Goal: Use online tool/utility: Utilize a website feature to perform a specific function

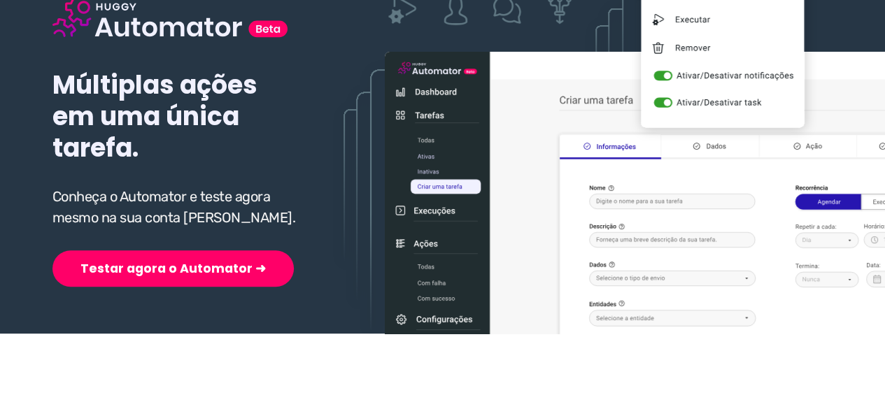
scroll to position [210, 0]
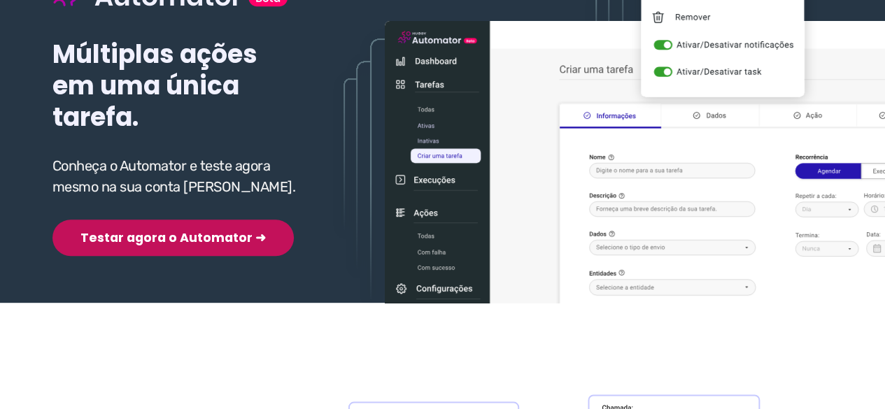
click at [130, 241] on button "Testar agora o Automator ➜" at bounding box center [172, 238] width 241 height 36
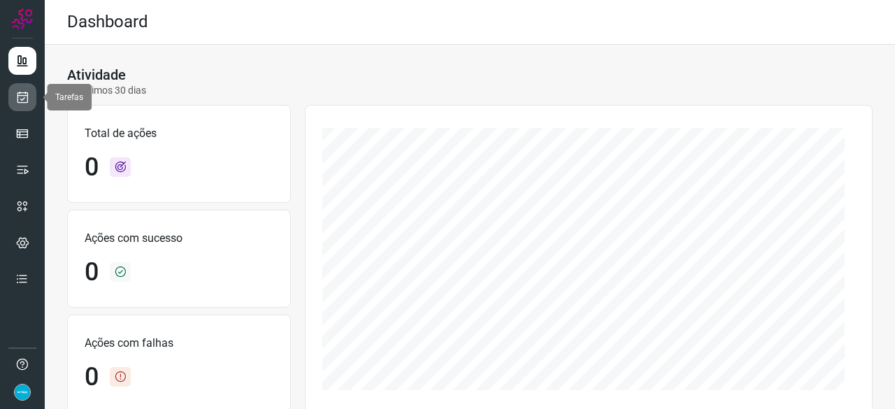
click at [22, 97] on icon at bounding box center [22, 97] width 15 height 14
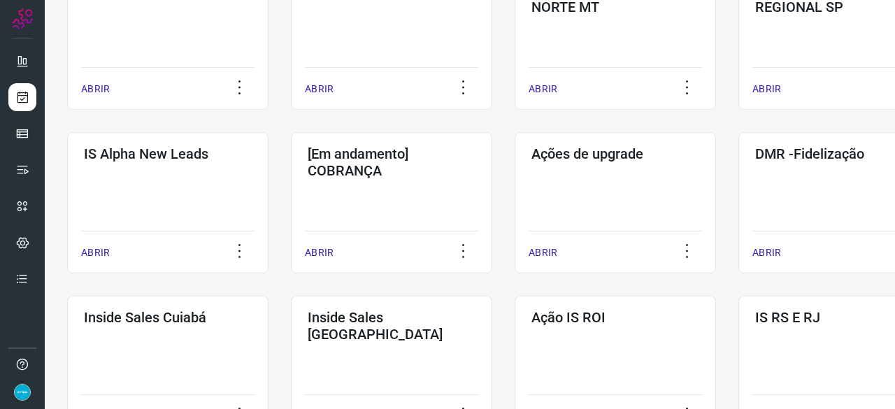
scroll to position [490, 0]
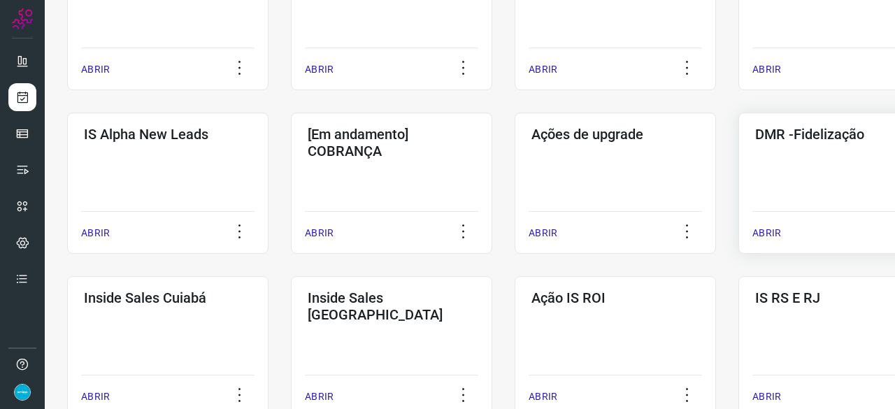
click at [772, 232] on p "ABRIR" at bounding box center [767, 233] width 29 height 15
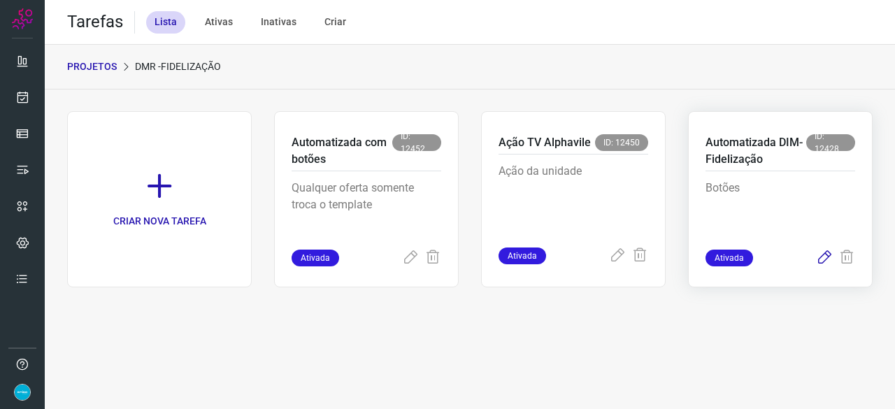
click at [825, 257] on icon at bounding box center [824, 258] width 17 height 17
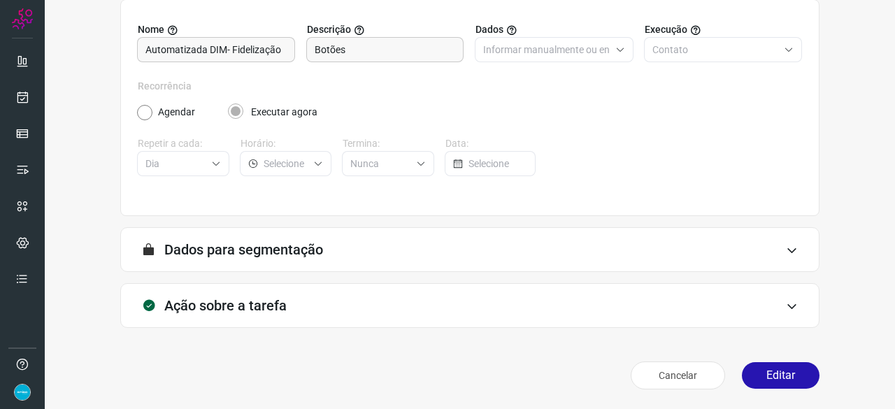
scroll to position [136, 0]
click at [790, 376] on button "Editar" at bounding box center [781, 376] width 78 height 27
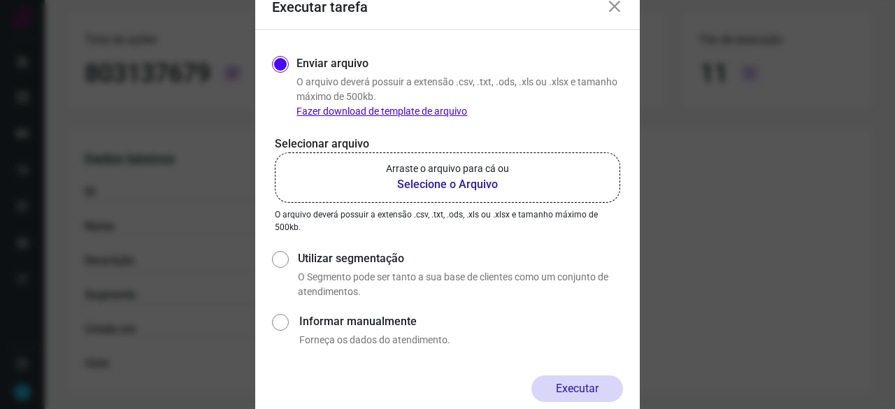
click at [429, 183] on b "Selecione o Arquivo" at bounding box center [447, 184] width 123 height 17
click at [0, 0] on input "Arraste o arquivo para cá ou Selecione o Arquivo" at bounding box center [0, 0] width 0 height 0
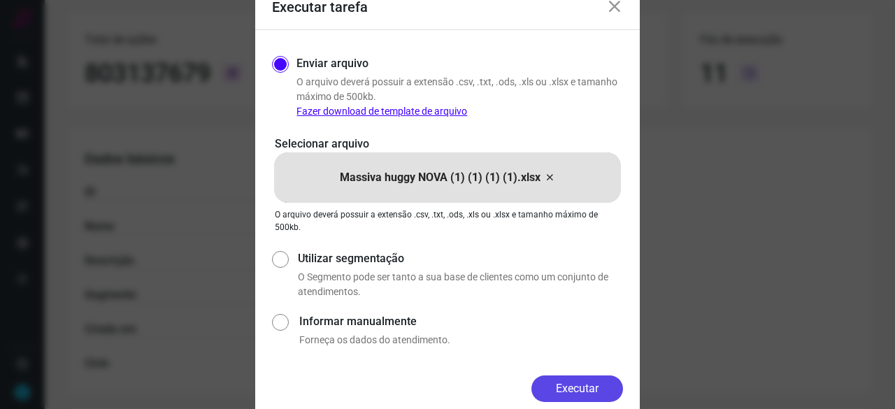
click at [590, 383] on button "Executar" at bounding box center [578, 389] width 92 height 27
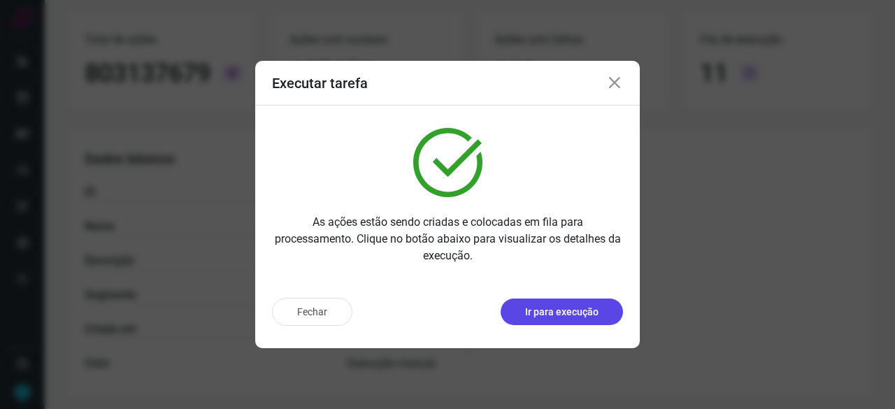
click at [587, 317] on p "Ir para execução" at bounding box center [561, 312] width 73 height 15
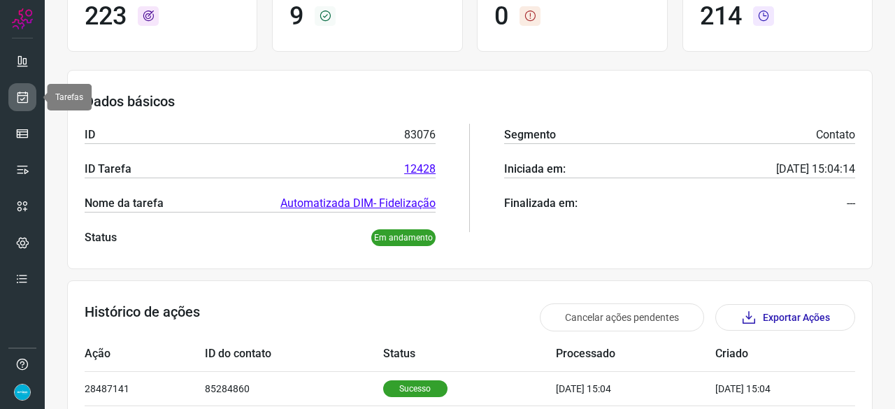
click at [27, 99] on icon at bounding box center [22, 97] width 15 height 14
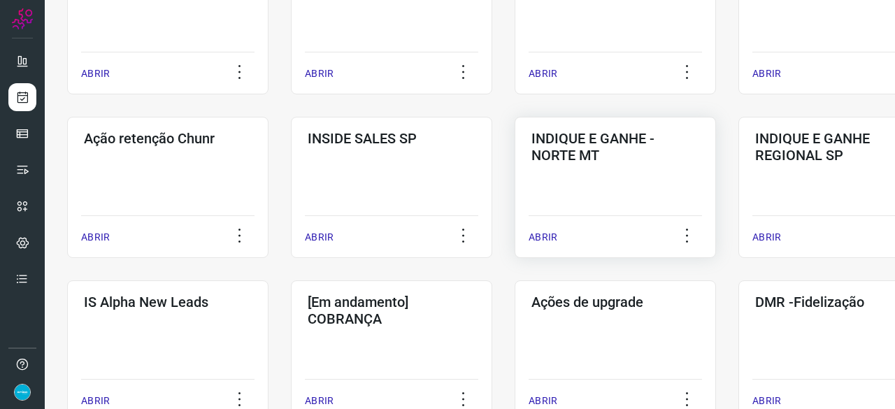
scroll to position [462, 0]
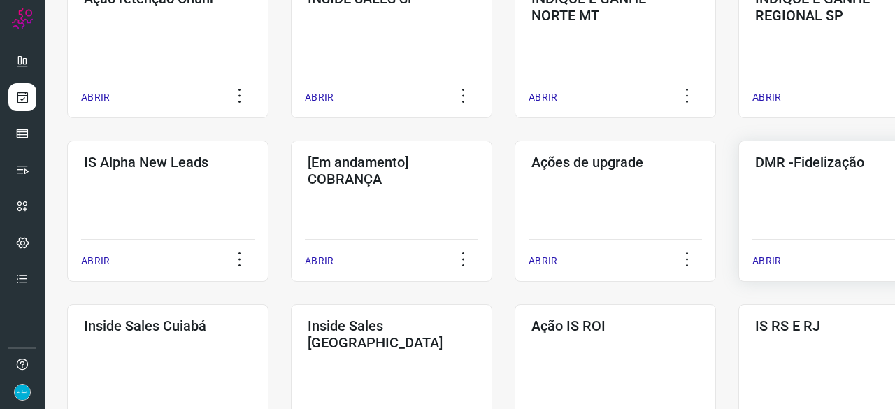
click at [766, 258] on p "ABRIR" at bounding box center [767, 261] width 29 height 15
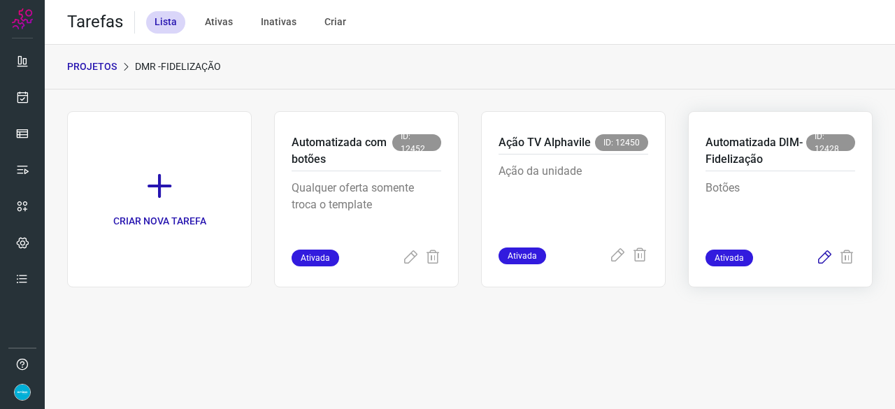
click at [822, 257] on icon at bounding box center [824, 258] width 17 height 17
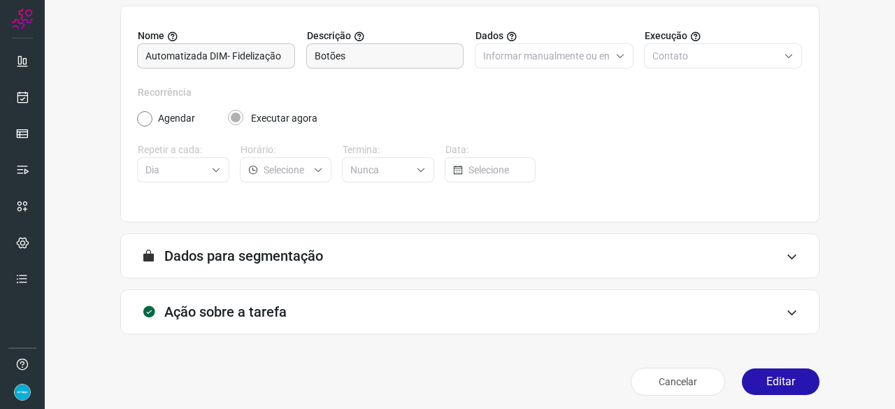
scroll to position [136, 0]
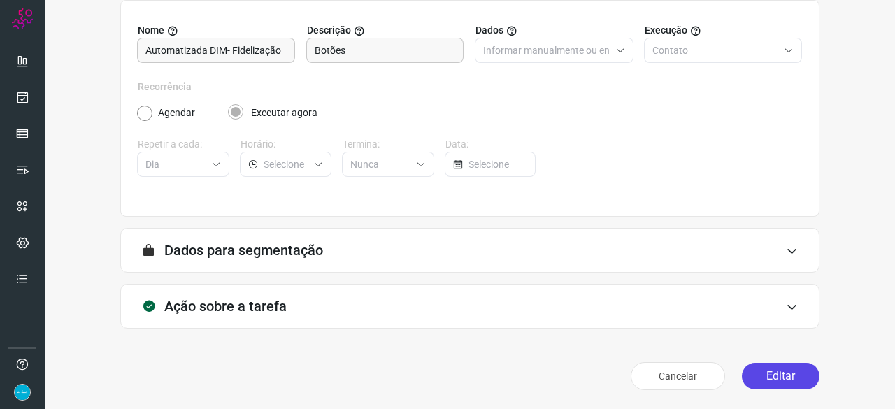
click at [755, 378] on button "Editar" at bounding box center [781, 376] width 78 height 27
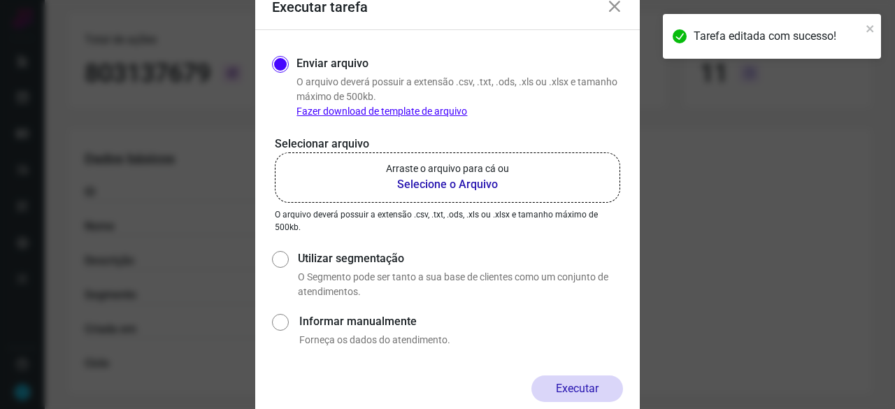
click at [417, 186] on b "Selecione o Arquivo" at bounding box center [447, 184] width 123 height 17
click at [0, 0] on input "Arraste o arquivo para cá ou Selecione o Arquivo" at bounding box center [0, 0] width 0 height 0
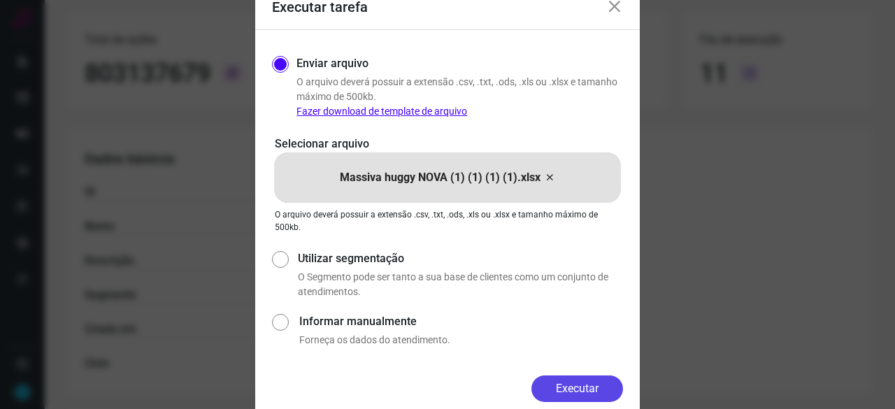
click at [573, 392] on button "Executar" at bounding box center [578, 389] width 92 height 27
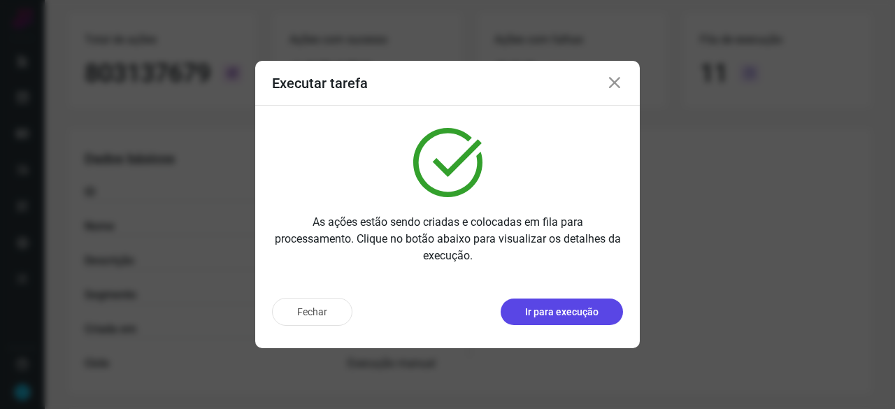
click at [595, 313] on p "Ir para execução" at bounding box center [561, 312] width 73 height 15
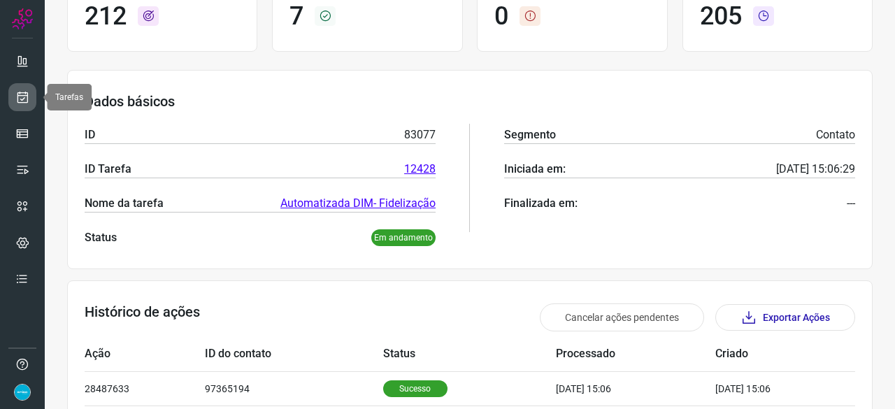
click at [26, 92] on icon at bounding box center [22, 97] width 15 height 14
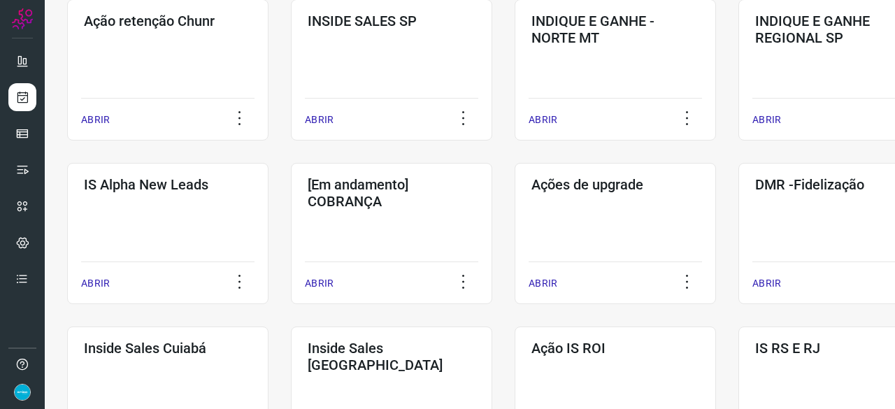
scroll to position [462, 0]
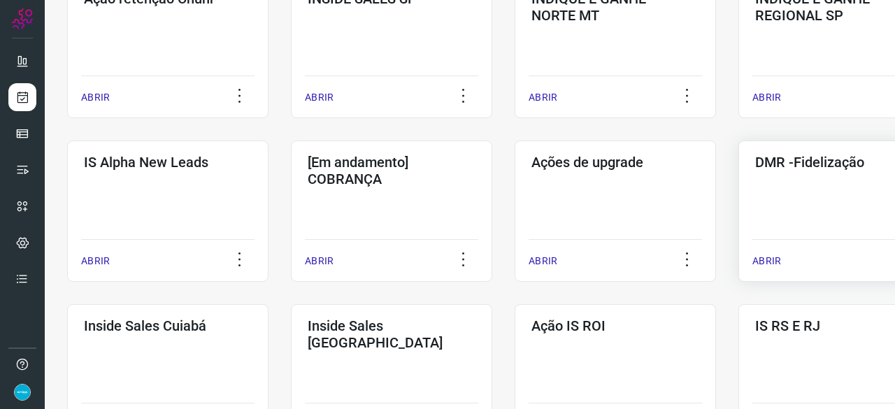
click at [764, 265] on p "ABRIR" at bounding box center [767, 261] width 29 height 15
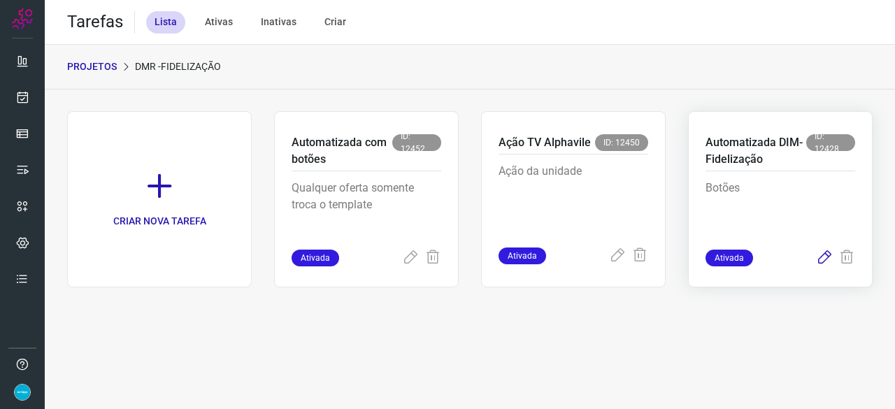
click at [823, 258] on icon at bounding box center [824, 258] width 17 height 17
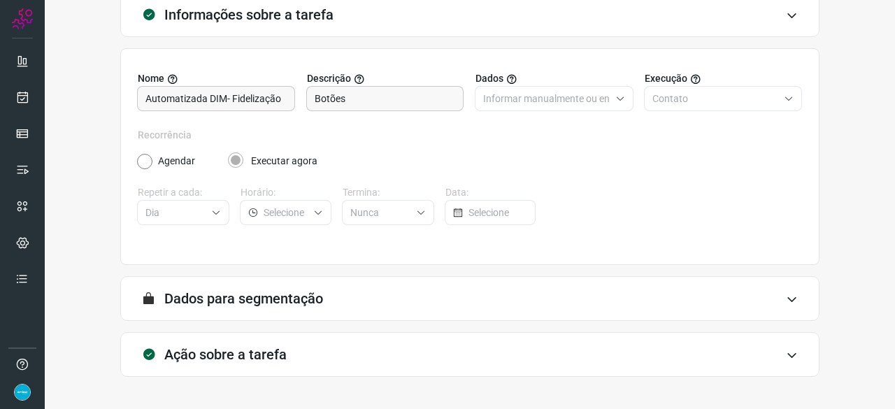
scroll to position [136, 0]
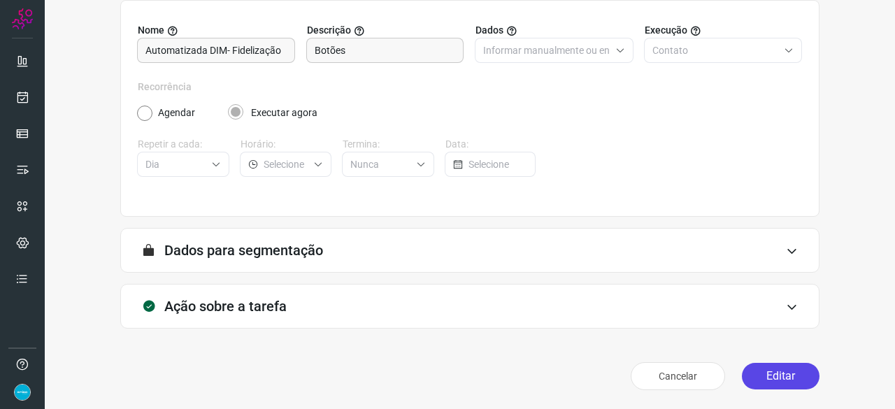
click at [764, 380] on button "Editar" at bounding box center [781, 376] width 78 height 27
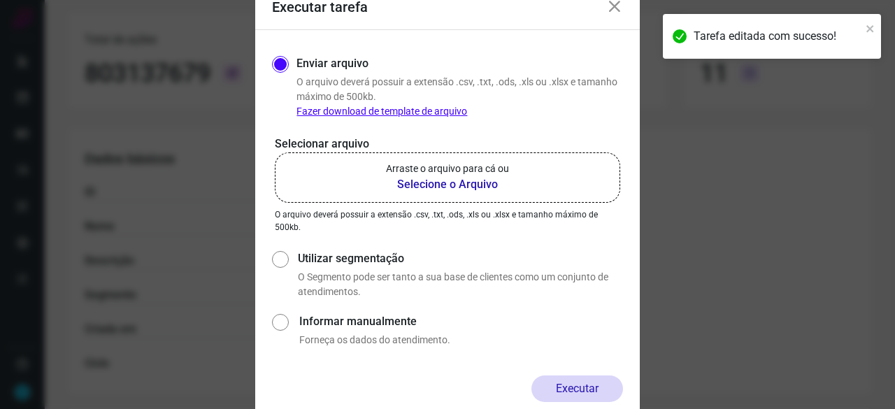
click at [427, 188] on b "Selecione o Arquivo" at bounding box center [447, 184] width 123 height 17
click at [0, 0] on input "Arraste o arquivo para cá ou Selecione o Arquivo" at bounding box center [0, 0] width 0 height 0
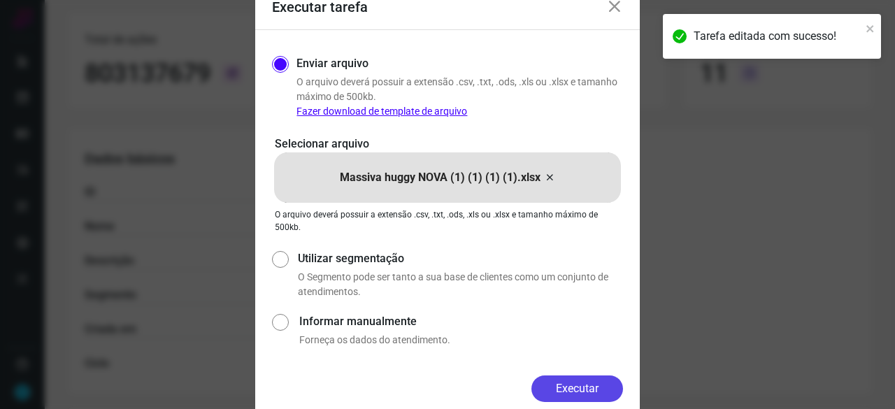
click at [594, 388] on button "Executar" at bounding box center [578, 389] width 92 height 27
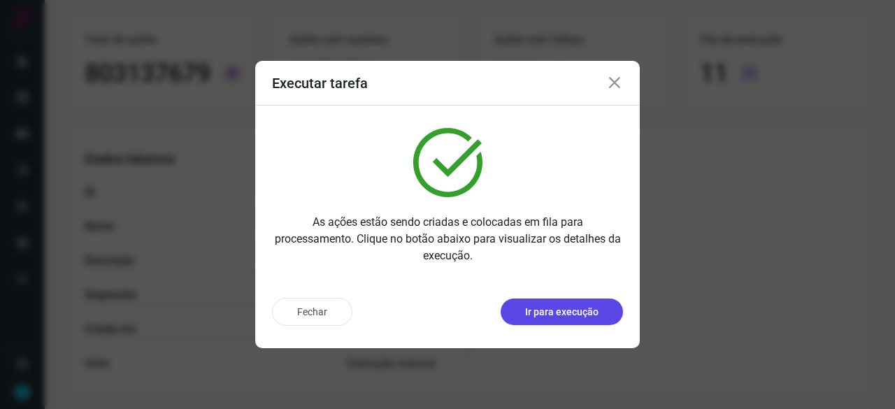
click at [586, 310] on p "Ir para execução" at bounding box center [561, 312] width 73 height 15
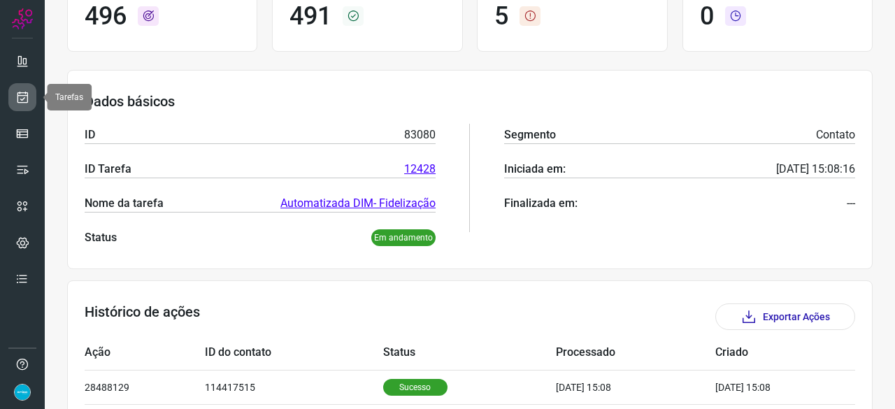
click at [20, 93] on icon at bounding box center [22, 97] width 15 height 14
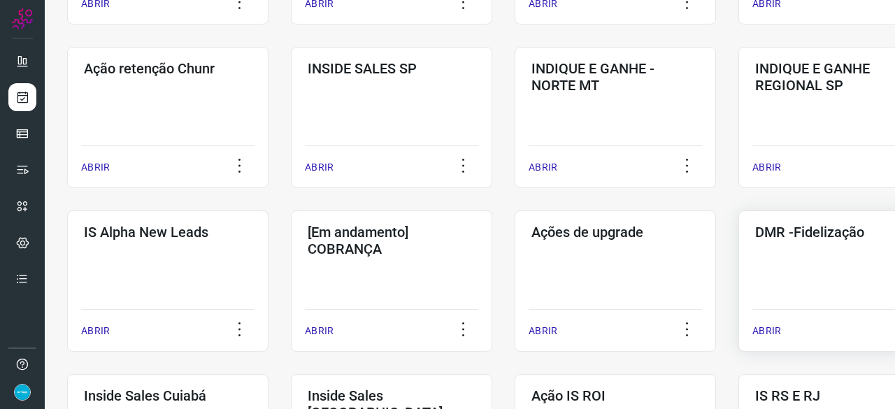
click at [768, 331] on p "ABRIR" at bounding box center [767, 331] width 29 height 15
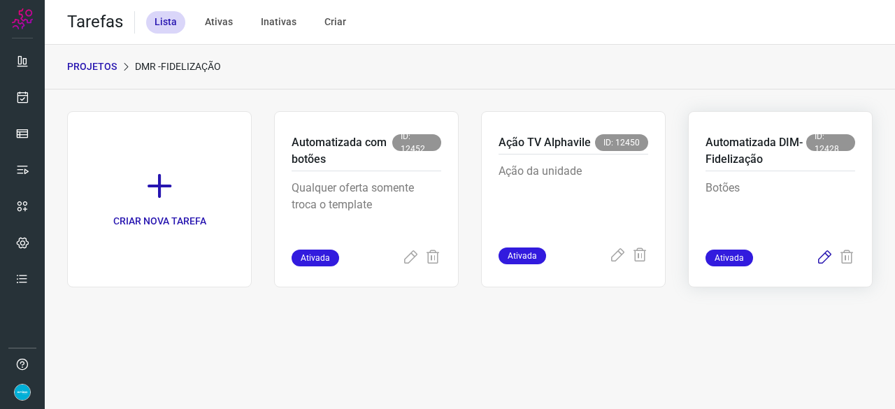
click at [825, 259] on icon at bounding box center [824, 258] width 17 height 17
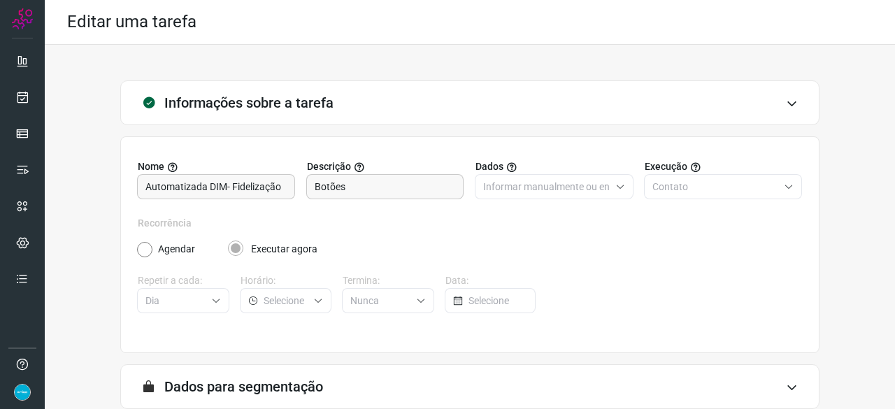
scroll to position [136, 0]
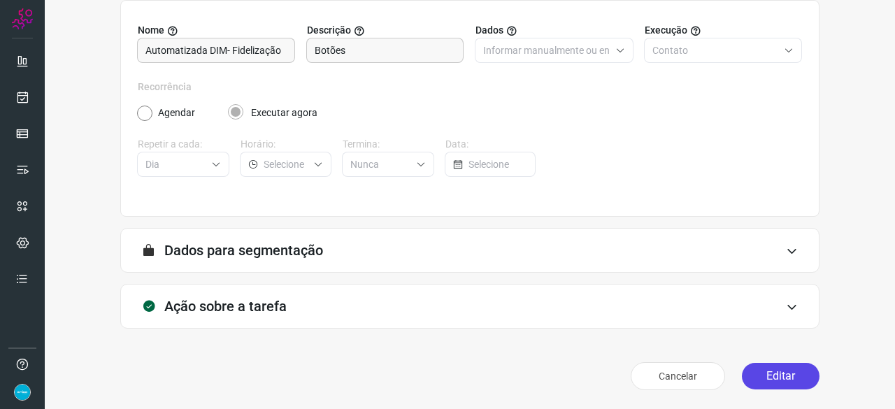
click at [764, 375] on button "Editar" at bounding box center [781, 376] width 78 height 27
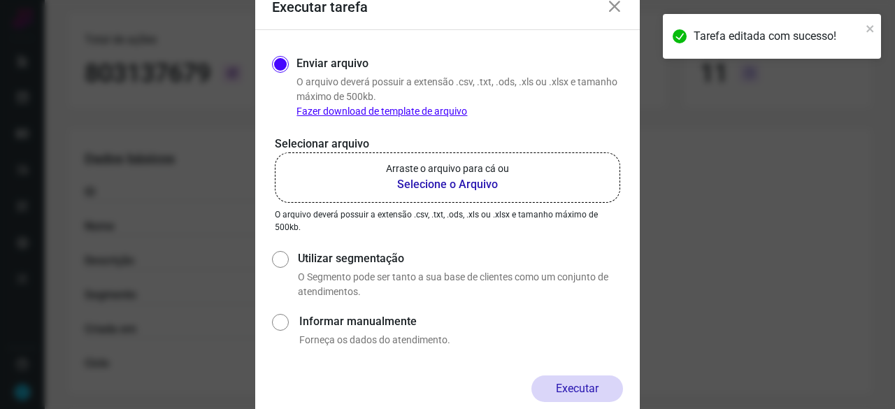
click at [418, 182] on b "Selecione o Arquivo" at bounding box center [447, 184] width 123 height 17
click at [0, 0] on input "Arraste o arquivo para cá ou Selecione o Arquivo" at bounding box center [0, 0] width 0 height 0
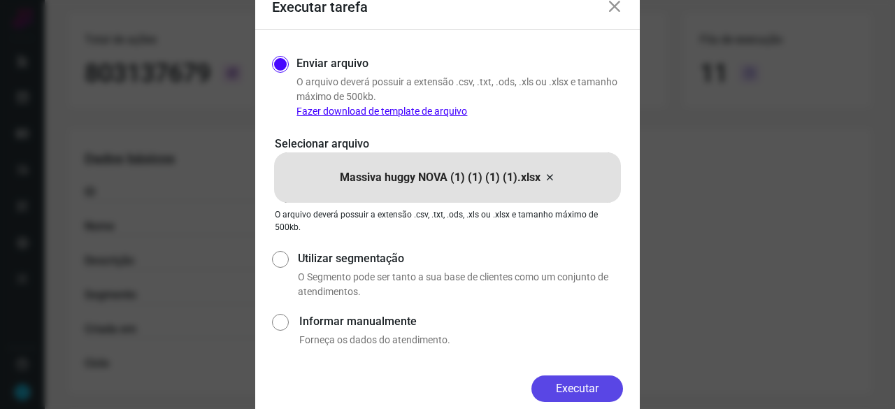
click at [572, 383] on button "Executar" at bounding box center [578, 389] width 92 height 27
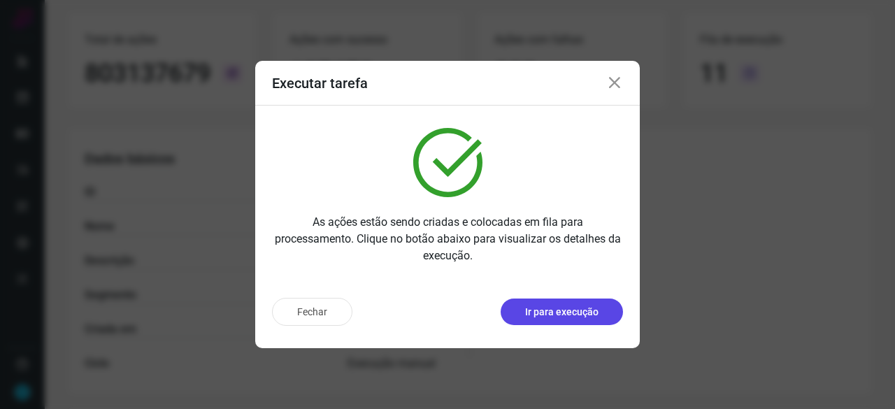
click at [572, 313] on p "Ir para execução" at bounding box center [561, 312] width 73 height 15
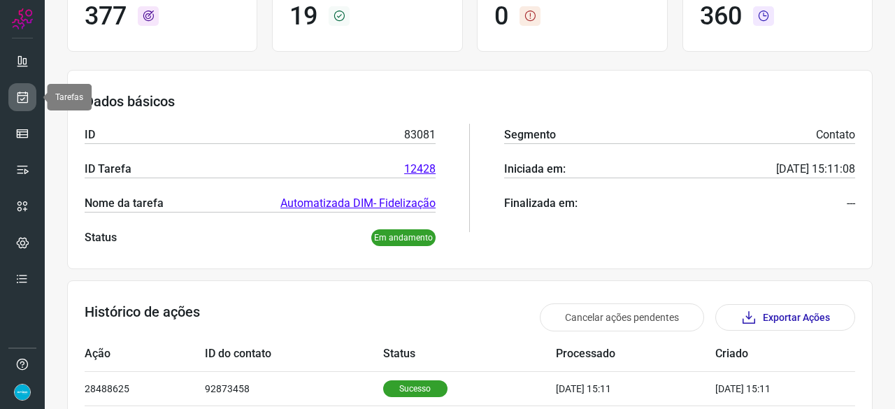
click at [14, 98] on link at bounding box center [22, 97] width 28 height 28
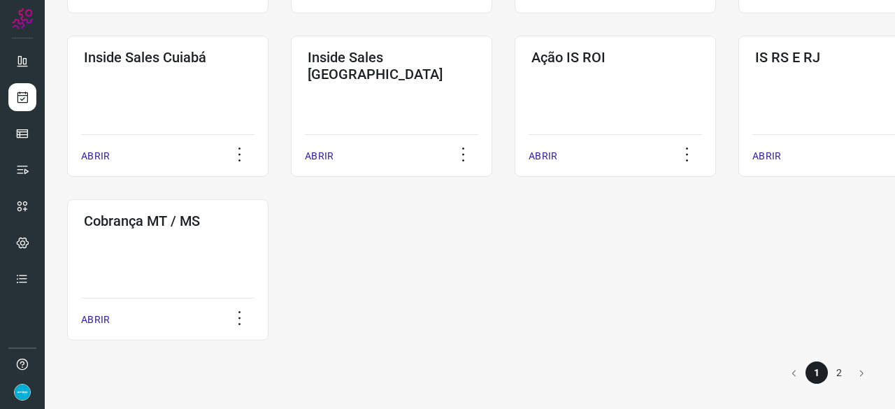
scroll to position [450, 0]
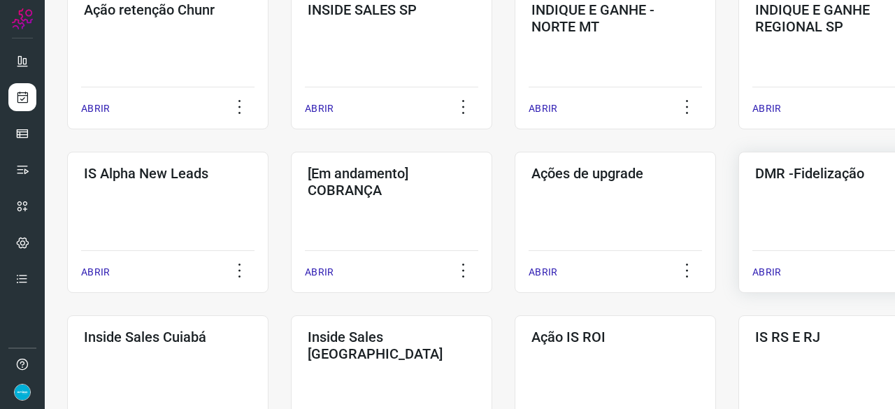
click at [767, 271] on p "ABRIR" at bounding box center [767, 272] width 29 height 15
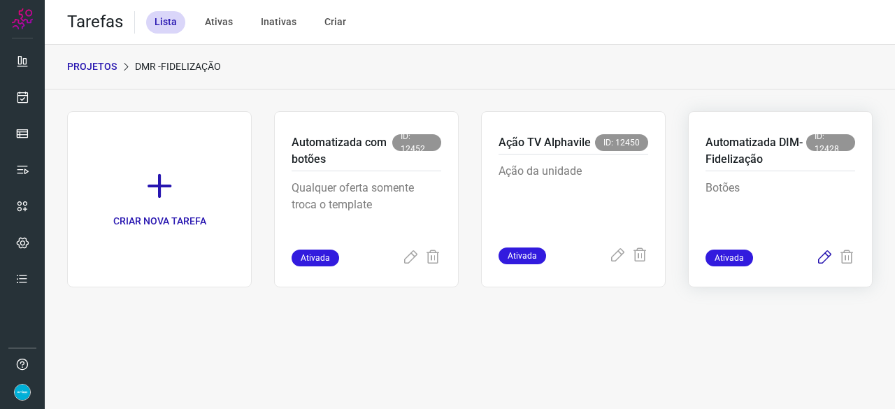
click at [821, 258] on icon at bounding box center [824, 258] width 17 height 17
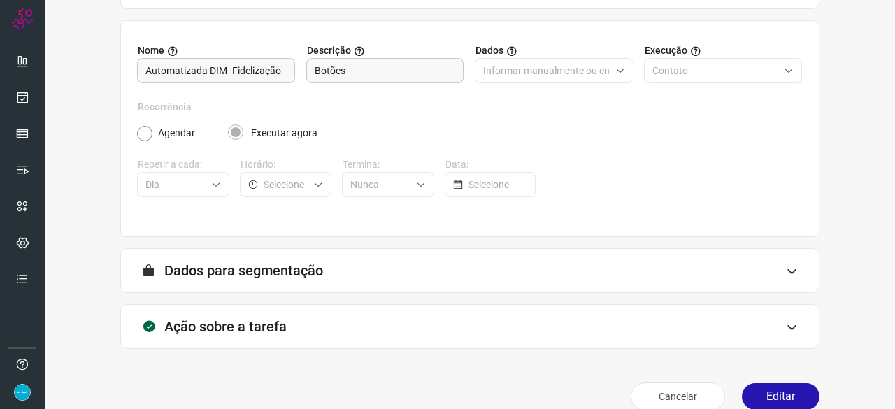
scroll to position [136, 0]
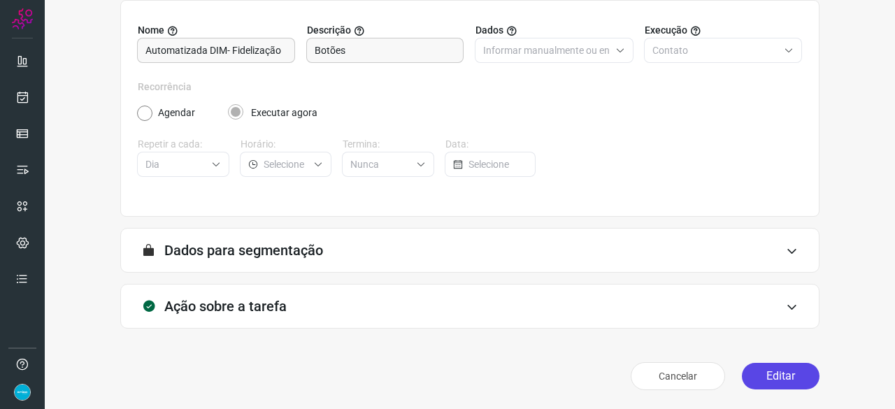
click at [780, 370] on button "Editar" at bounding box center [781, 376] width 78 height 27
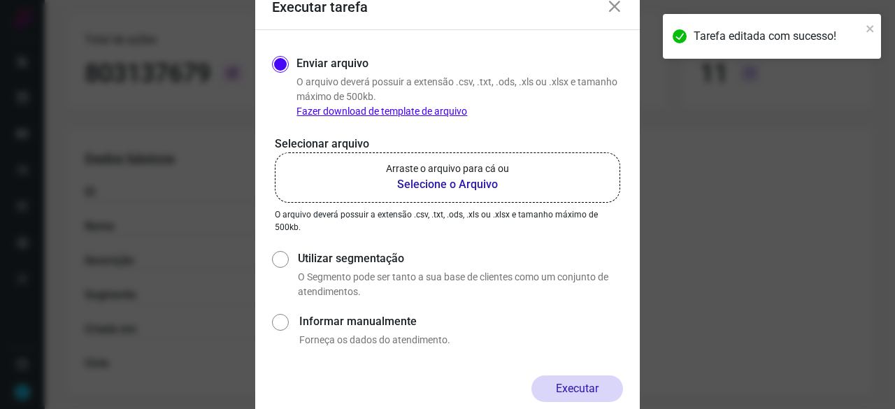
click at [410, 183] on b "Selecione o Arquivo" at bounding box center [447, 184] width 123 height 17
click at [0, 0] on input "Arraste o arquivo para cá ou Selecione o Arquivo" at bounding box center [0, 0] width 0 height 0
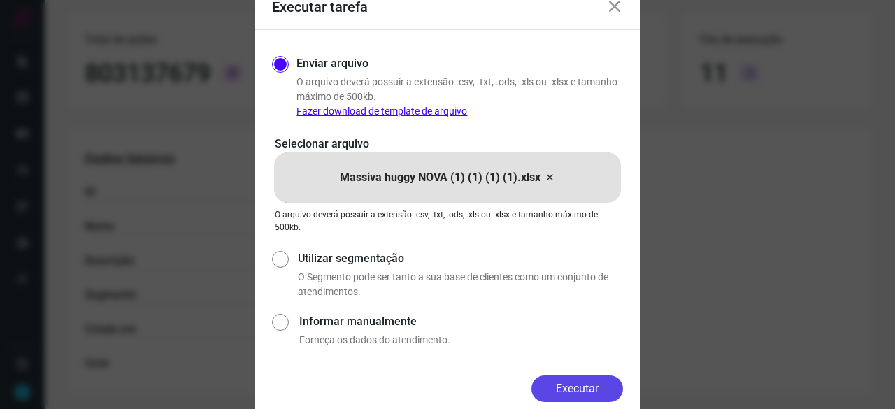
click at [568, 385] on button "Executar" at bounding box center [578, 389] width 92 height 27
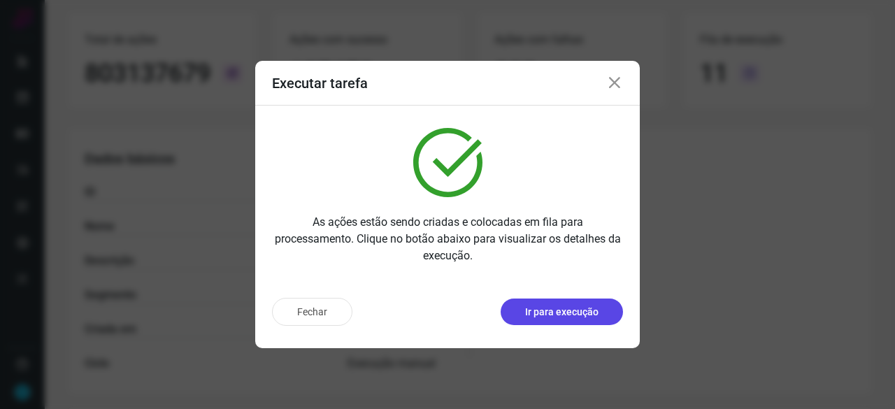
click at [559, 320] on button "Ir para execução" at bounding box center [562, 312] width 122 height 27
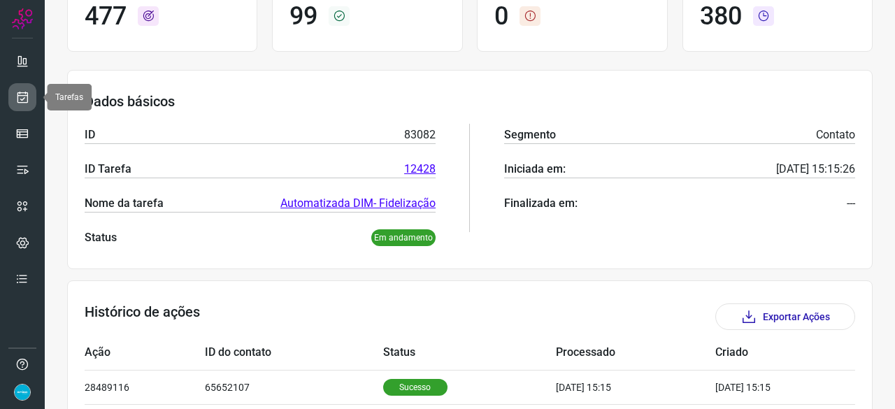
click at [27, 101] on icon at bounding box center [22, 97] width 15 height 14
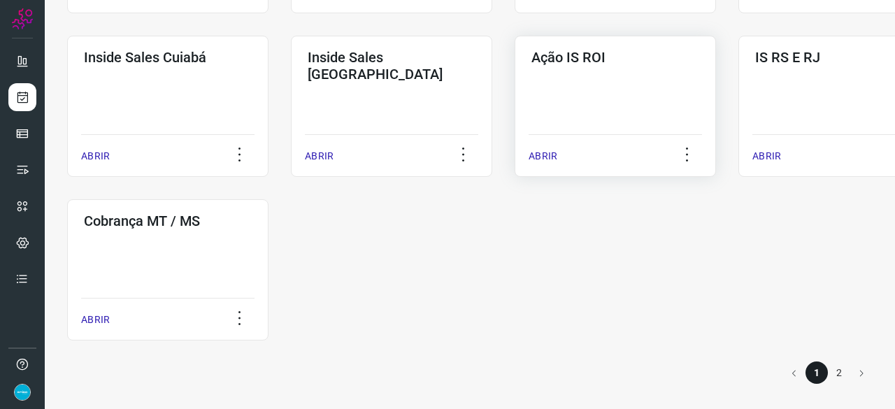
scroll to position [520, 0]
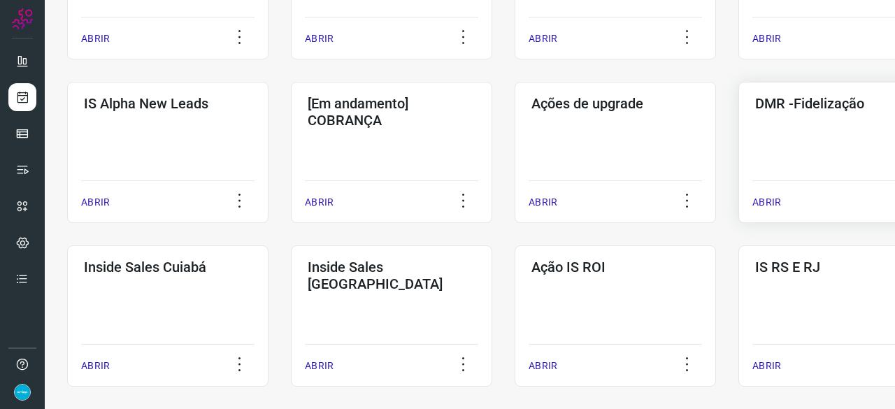
click at [769, 204] on p "ABRIR" at bounding box center [767, 202] width 29 height 15
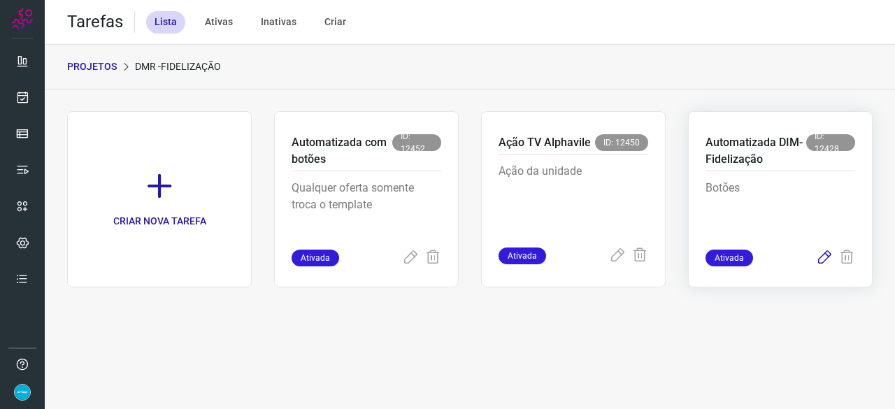
click at [828, 252] on icon at bounding box center [824, 258] width 17 height 17
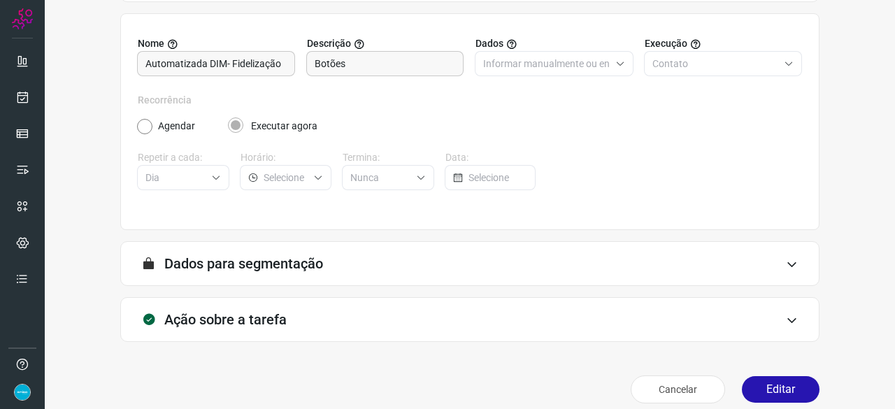
scroll to position [136, 0]
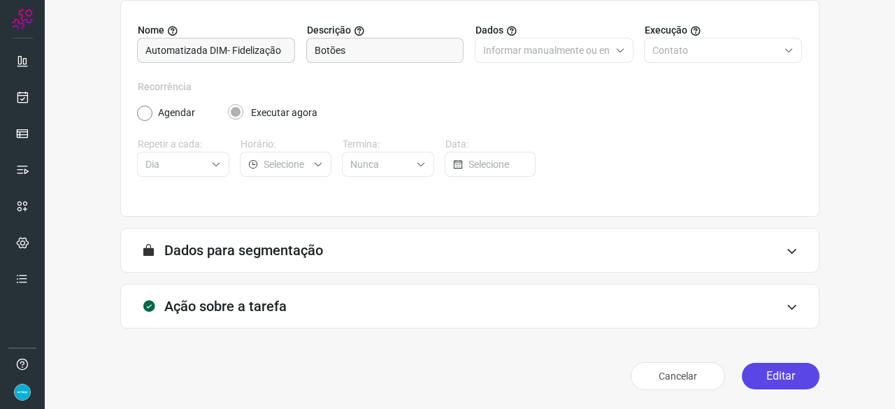
click at [782, 374] on button "Editar" at bounding box center [781, 376] width 78 height 27
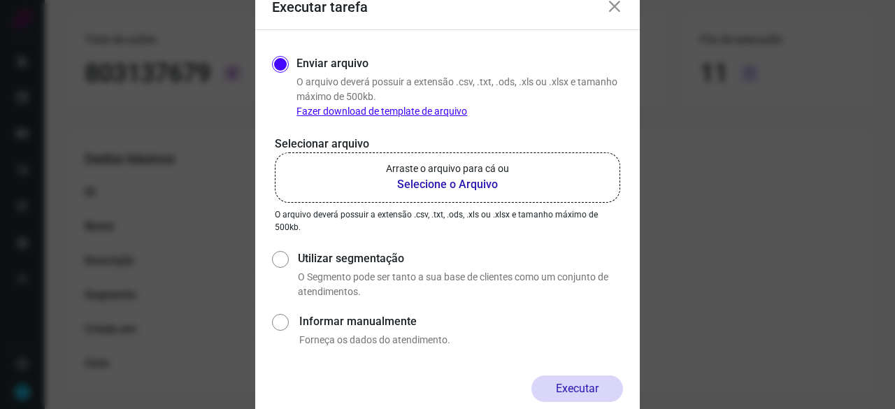
click at [452, 185] on b "Selecione o Arquivo" at bounding box center [447, 184] width 123 height 17
click at [0, 0] on input "Arraste o arquivo para cá ou Selecione o Arquivo" at bounding box center [0, 0] width 0 height 0
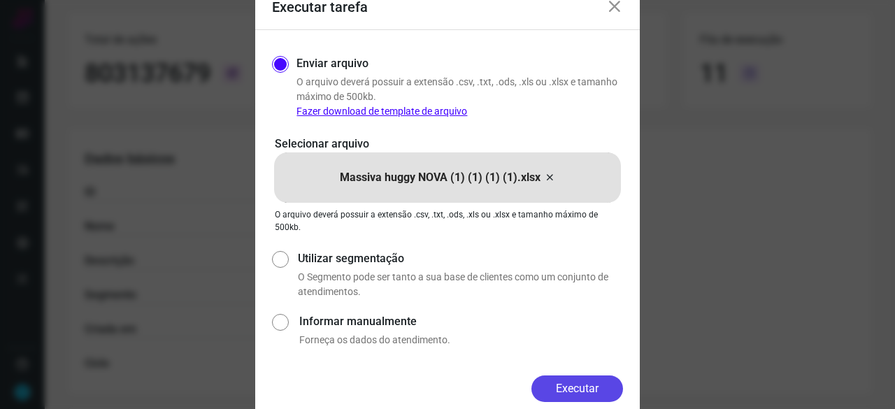
click at [580, 393] on button "Executar" at bounding box center [578, 389] width 92 height 27
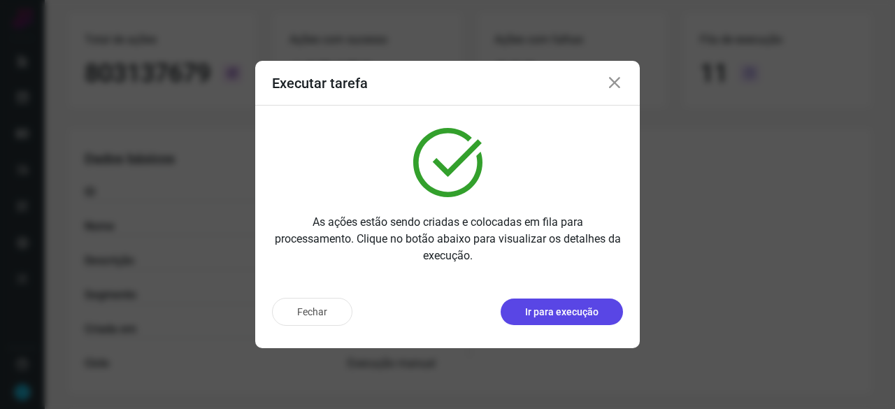
click at [565, 317] on p "Ir para execução" at bounding box center [561, 312] width 73 height 15
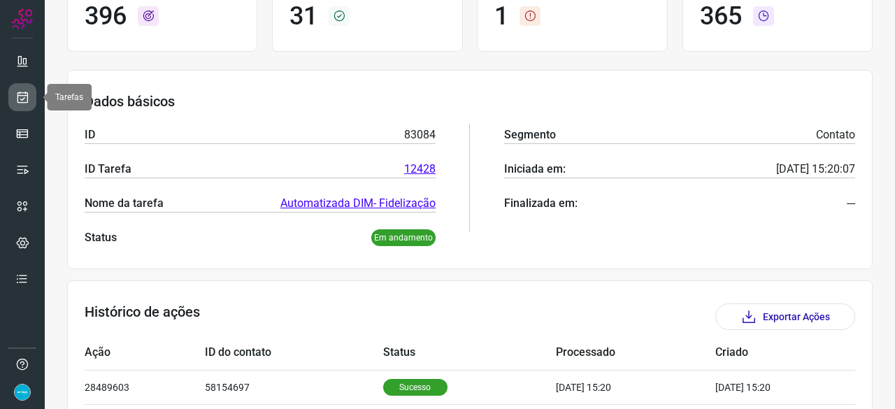
click at [24, 88] on link at bounding box center [22, 97] width 28 height 28
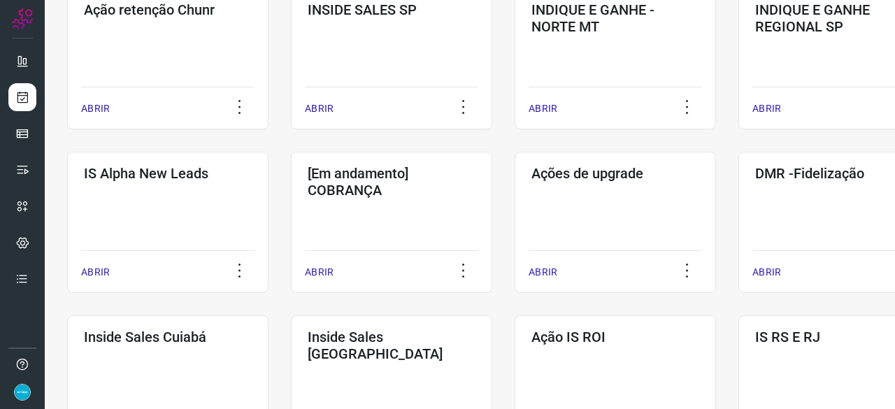
scroll to position [462, 0]
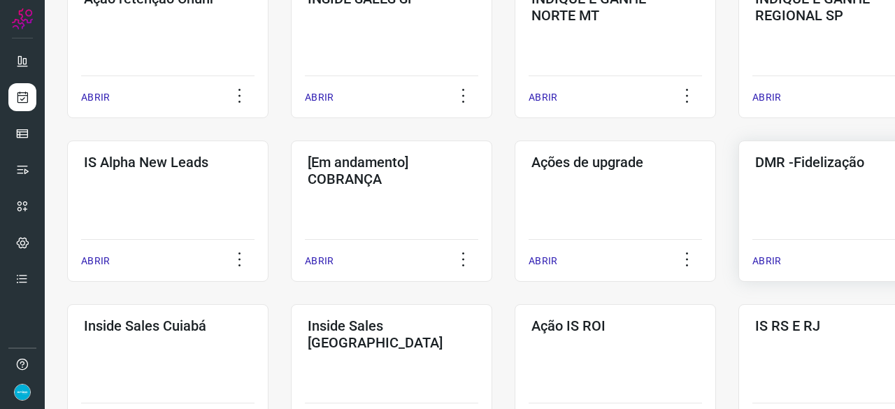
click at [760, 265] on p "ABRIR" at bounding box center [767, 261] width 29 height 15
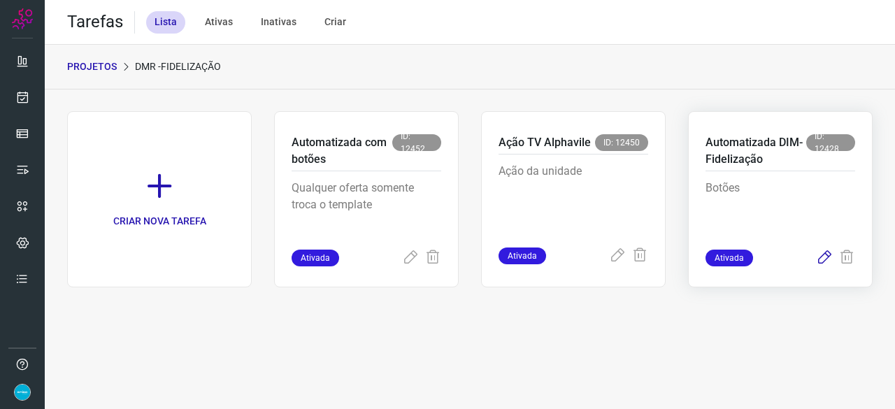
click at [827, 254] on icon at bounding box center [824, 258] width 17 height 17
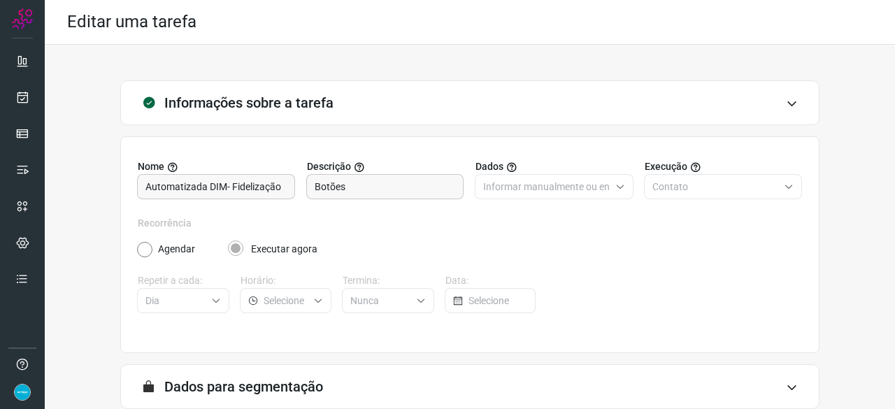
scroll to position [136, 0]
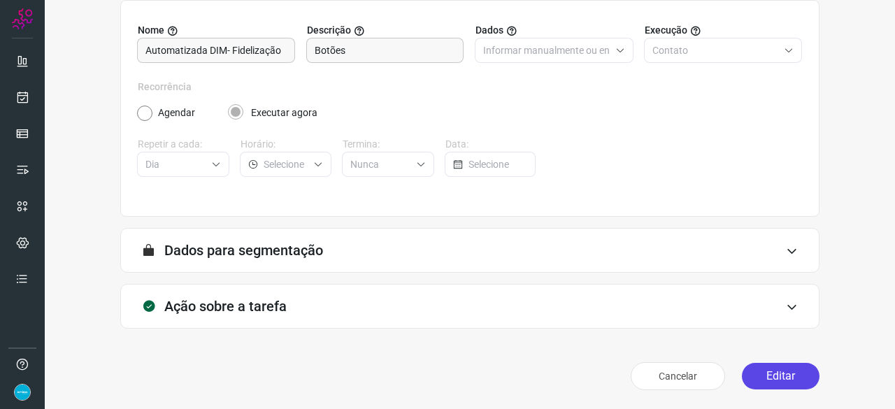
click at [770, 380] on button "Editar" at bounding box center [781, 376] width 78 height 27
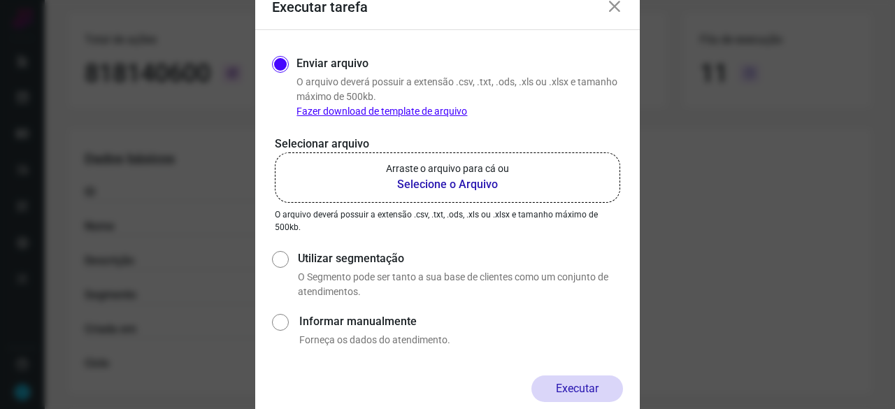
click at [460, 183] on b "Selecione o Arquivo" at bounding box center [447, 184] width 123 height 17
click at [0, 0] on input "Arraste o arquivo para cá ou Selecione o Arquivo" at bounding box center [0, 0] width 0 height 0
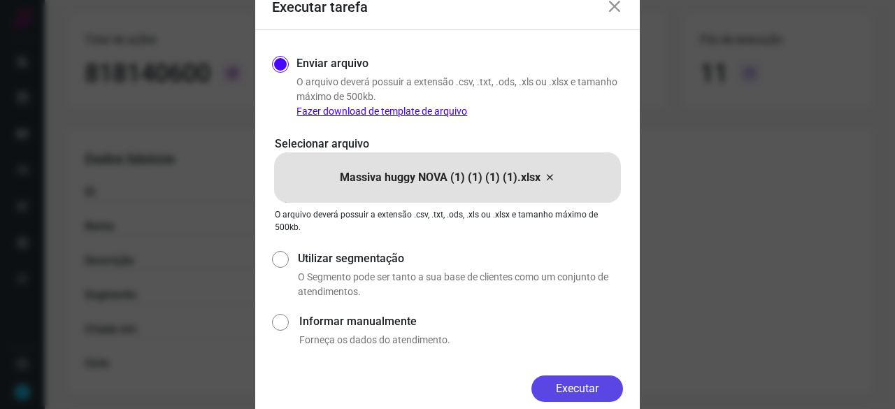
click at [565, 381] on button "Executar" at bounding box center [578, 389] width 92 height 27
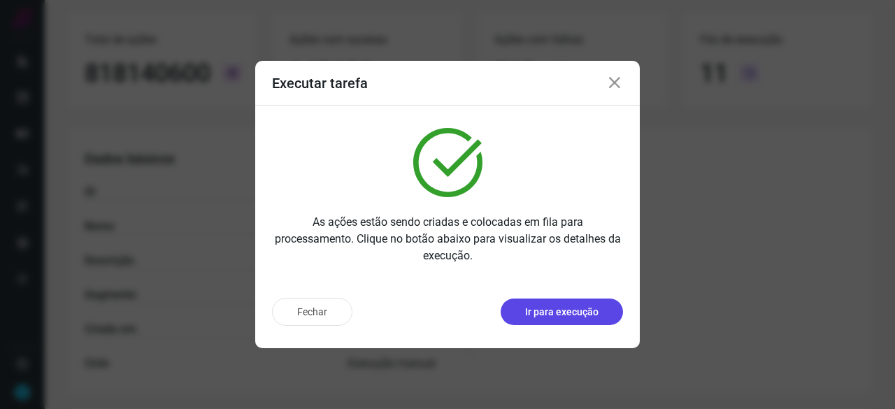
click at [562, 310] on p "Ir para execução" at bounding box center [561, 312] width 73 height 15
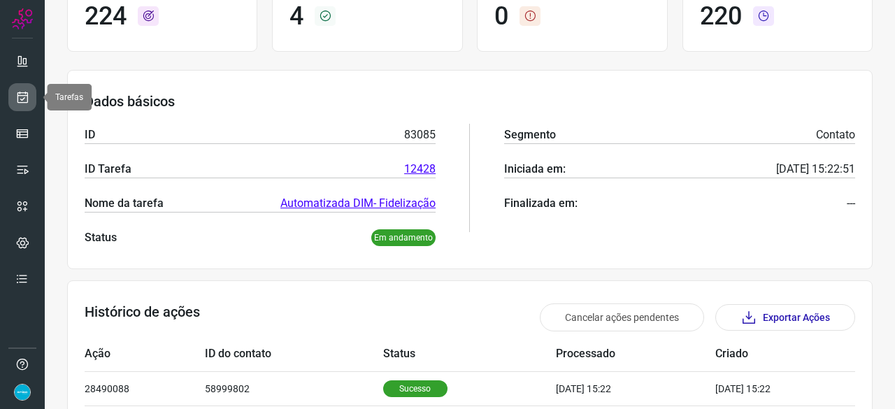
click at [29, 97] on icon at bounding box center [22, 97] width 15 height 14
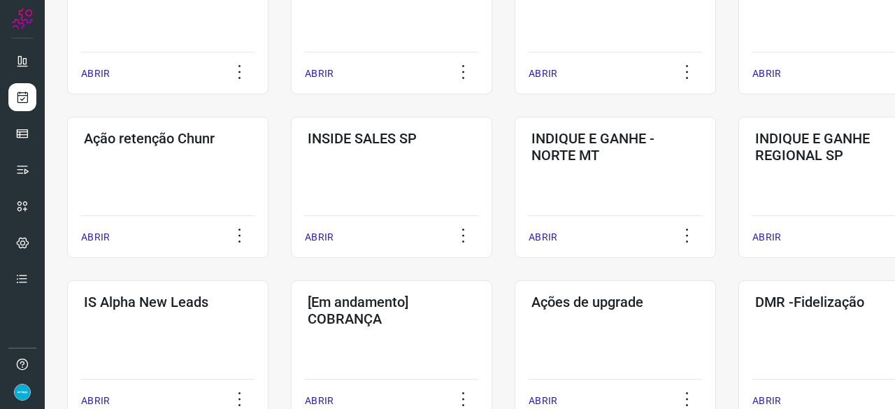
scroll to position [392, 0]
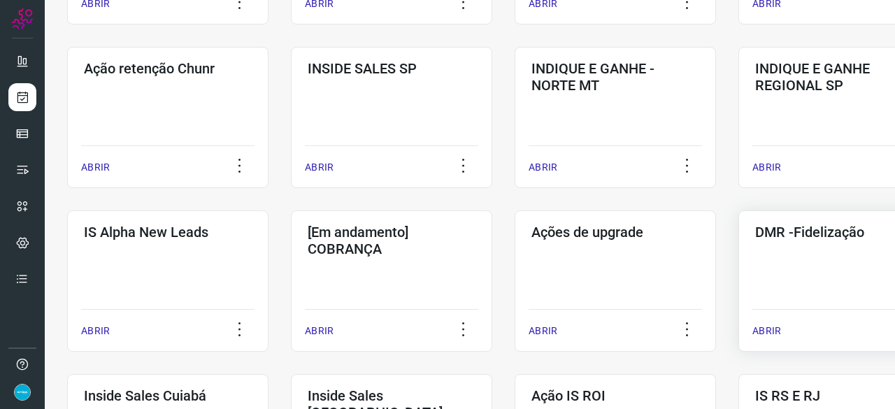
click at [773, 329] on p "ABRIR" at bounding box center [767, 331] width 29 height 15
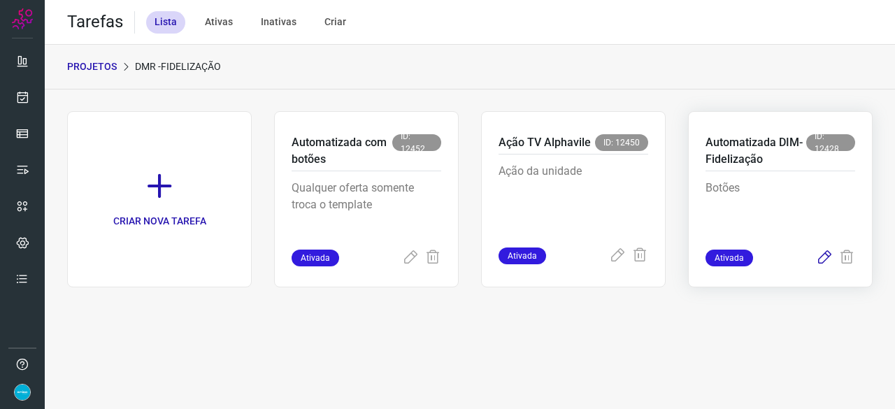
click at [821, 257] on icon at bounding box center [824, 258] width 17 height 17
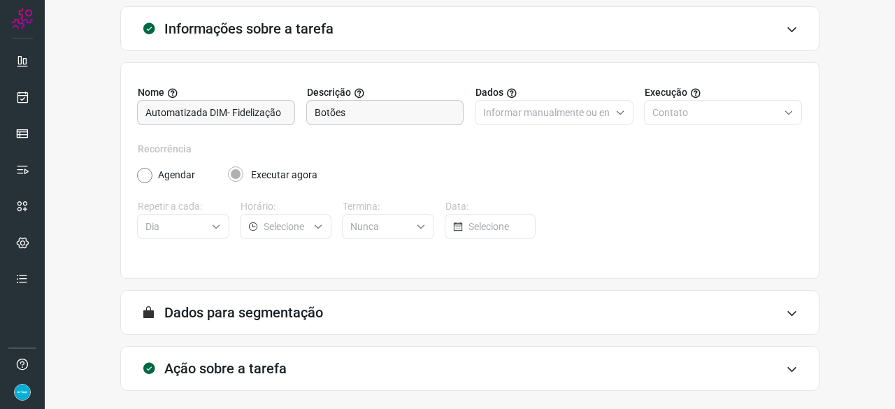
scroll to position [136, 0]
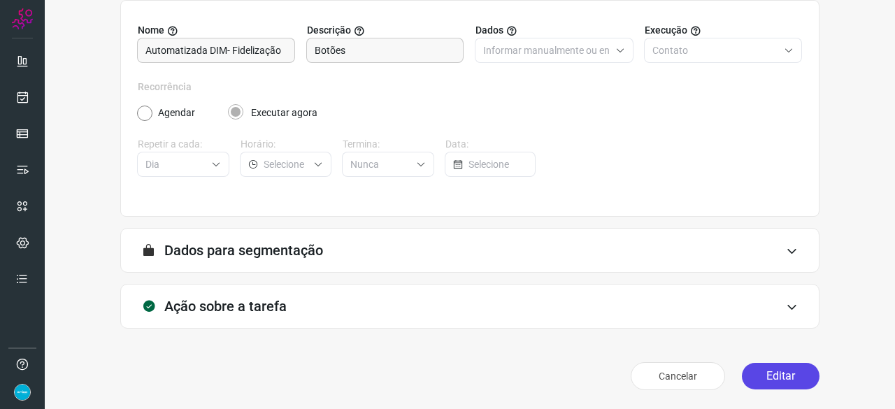
click at [769, 376] on button "Editar" at bounding box center [781, 376] width 78 height 27
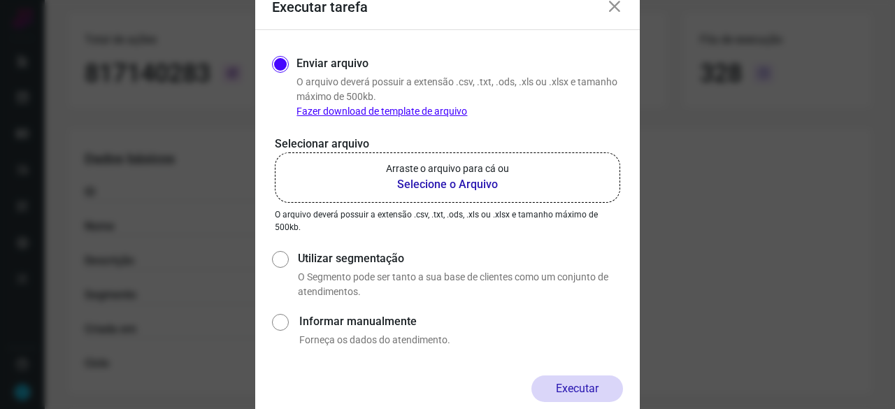
click at [441, 186] on b "Selecione o Arquivo" at bounding box center [447, 184] width 123 height 17
click at [0, 0] on input "Arraste o arquivo para cá ou Selecione o Arquivo" at bounding box center [0, 0] width 0 height 0
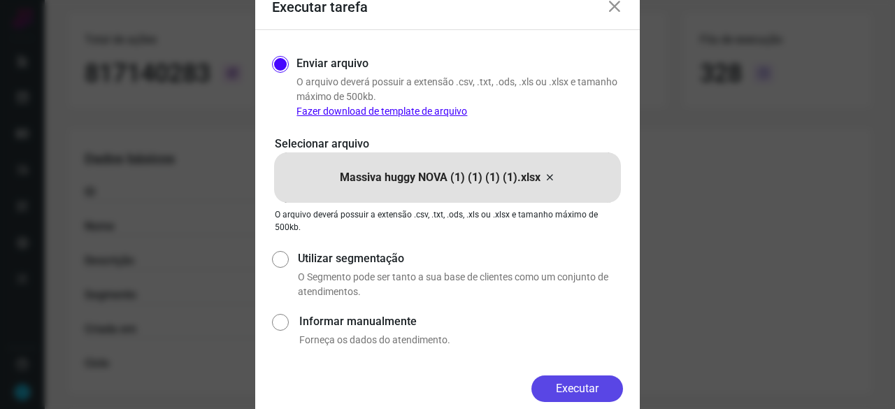
click at [565, 390] on button "Executar" at bounding box center [578, 389] width 92 height 27
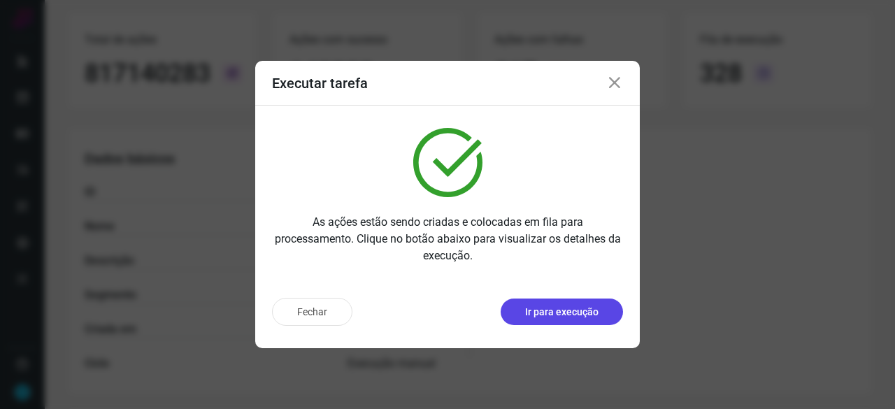
click at [576, 308] on p "Ir para execução" at bounding box center [561, 312] width 73 height 15
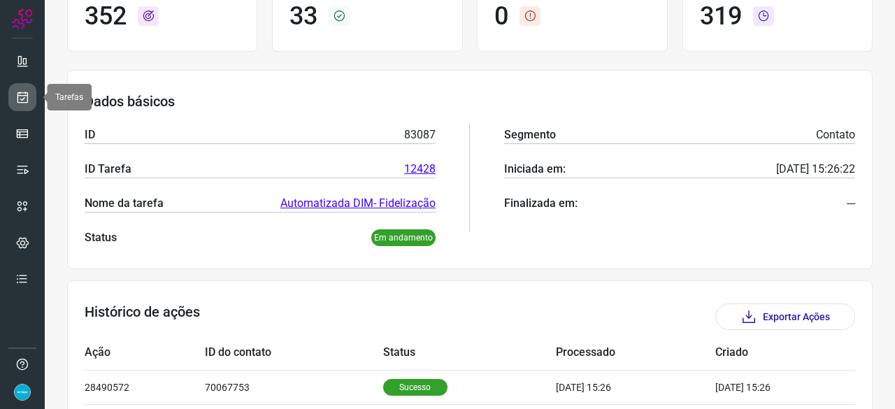
click at [29, 95] on link at bounding box center [22, 97] width 28 height 28
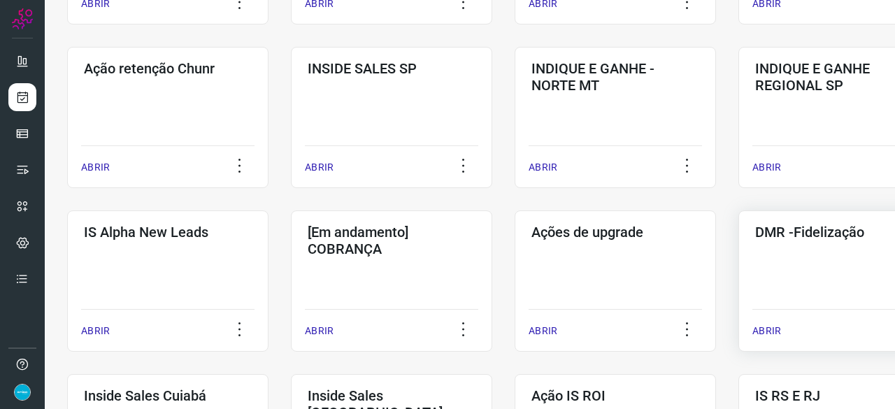
click at [775, 327] on p "ABRIR" at bounding box center [767, 331] width 29 height 15
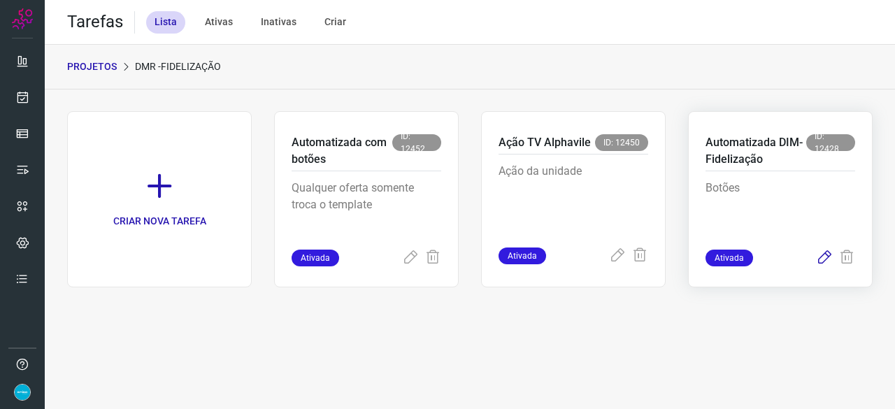
click at [825, 252] on icon at bounding box center [824, 258] width 17 height 17
